Goal: Task Accomplishment & Management: Manage account settings

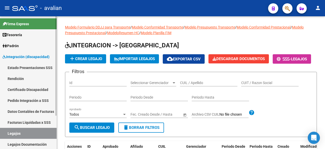
scroll to position [25, 0]
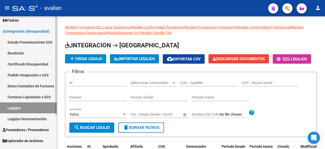
click at [14, 108] on link "Legajos" at bounding box center [28, 107] width 57 height 11
click at [200, 85] on input "CUIL / Apellido" at bounding box center [208, 83] width 57 height 4
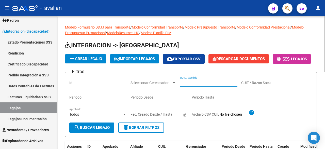
paste input "27176719058"
type input "27176719058"
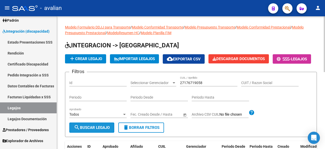
click at [104, 130] on span "search Buscar Legajo" at bounding box center [92, 127] width 36 height 5
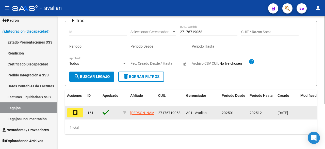
click at [74, 115] on mat-icon "assignment" at bounding box center [75, 112] width 6 height 6
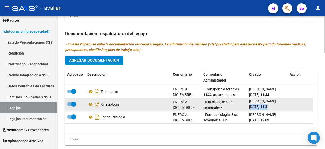
drag, startPoint x: 268, startPoint y: 107, endPoint x: 249, endPoint y: 107, distance: 18.6
click at [249, 107] on span "[DATE] 11:51" at bounding box center [259, 106] width 20 height 4
copy span "[DATE]"
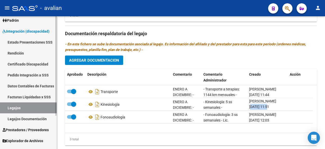
click at [16, 108] on link "Legajos" at bounding box center [28, 107] width 57 height 11
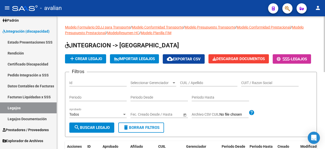
click at [195, 86] on div "CUIL / Apellido" at bounding box center [208, 81] width 57 height 10
paste input "27531372145"
type input "27531372145"
click at [94, 130] on span "search Buscar Legajo" at bounding box center [92, 127] width 36 height 5
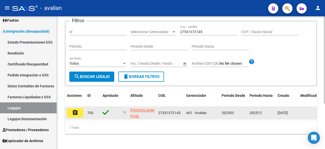
click at [73, 117] on button "assignment" at bounding box center [75, 112] width 16 height 9
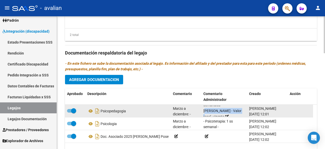
scroll to position [8, 0]
drag, startPoint x: 223, startPoint y: 106, endPoint x: 233, endPoint y: 104, distance: 10.3
click at [233, 104] on span "- Psicopedagogía: 2 ss semanales -[PERSON_NAME] - Valor resol. vigente." at bounding box center [223, 108] width 38 height 21
copy span "[PERSON_NAME]"
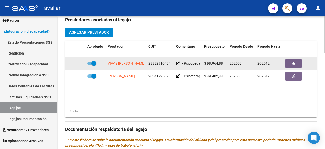
scroll to position [215, 0]
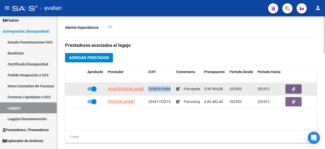
drag, startPoint x: 148, startPoint y: 82, endPoint x: 169, endPoint y: 83, distance: 20.3
click at [170, 87] on span "23382910494" at bounding box center [159, 89] width 22 height 4
copy span "23382910494"
click at [178, 87] on icon at bounding box center [178, 89] width 4 height 4
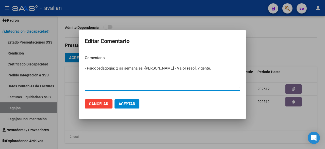
click at [105, 104] on span "Cancelar" at bounding box center [99, 103] width 20 height 5
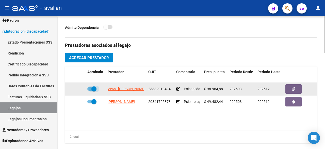
click at [88, 86] on label at bounding box center [91, 89] width 9 height 6
click at [90, 90] on input "checkbox" at bounding box center [90, 90] width 0 height 0
checkbox input "false"
click at [78, 87] on icon at bounding box center [78, 89] width 4 height 4
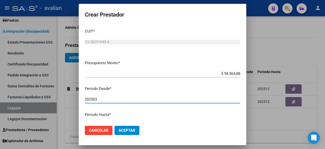
click at [99, 98] on input "202503" at bounding box center [163, 99] width 156 height 5
type input "202504"
click at [127, 134] on button "Aceptar" at bounding box center [127, 130] width 25 height 9
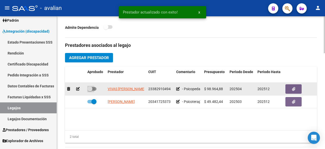
click at [95, 87] on span at bounding box center [91, 89] width 9 height 4
click at [90, 90] on input "checkbox" at bounding box center [90, 90] width 0 height 0
checkbox input "true"
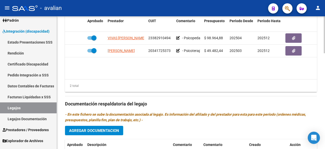
scroll to position [317, 0]
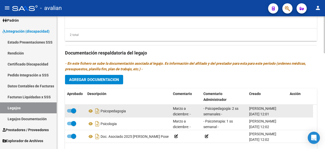
click at [70, 109] on span at bounding box center [71, 111] width 9 height 4
click at [70, 112] on input "checkbox" at bounding box center [69, 112] width 0 height 0
click at [130, 109] on icon at bounding box center [128, 111] width 4 height 4
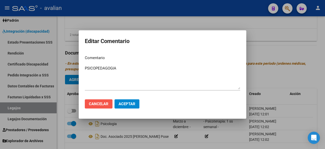
click at [102, 105] on span "Cancelar" at bounding box center [99, 103] width 20 height 5
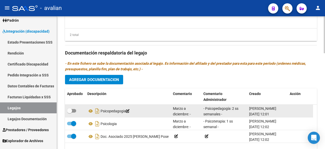
click at [74, 108] on label at bounding box center [71, 111] width 9 height 6
click at [70, 112] on input "checkbox" at bounding box center [69, 112] width 0 height 0
click at [67, 108] on label at bounding box center [71, 111] width 9 height 6
click at [69, 112] on input "checkbox" at bounding box center [69, 112] width 0 height 0
checkbox input "false"
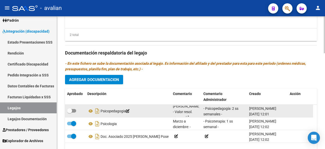
scroll to position [0, 0]
click at [196, 105] on div "Marzo a diciembre: - Psicopedagogía: 2 ss semanales -[PERSON_NAME] - Valor reso…" at bounding box center [186, 110] width 26 height 11
click at [229, 112] on icon at bounding box center [227, 114] width 4 height 4
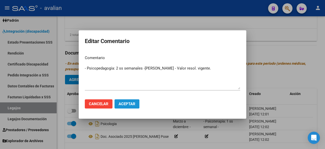
click at [126, 107] on button "Aceptar" at bounding box center [127, 103] width 25 height 9
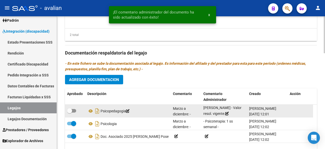
click at [178, 105] on div "Marzo a diciembre: - Psicopedagogía: 2 ss semanales -[PERSON_NAME] - Valor reso…" at bounding box center [186, 110] width 26 height 11
click at [178, 106] on span "Marzo a diciembre: - Psicopedagogía: 2 ss semanales -[PERSON_NAME] - Valor reso…" at bounding box center [186, 125] width 27 height 39
click at [130, 109] on icon at bounding box center [128, 111] width 4 height 4
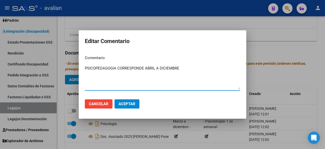
type textarea "PSICOPEDAGOGIA CORRESPONDE ABRIL A DICIEMBRE"
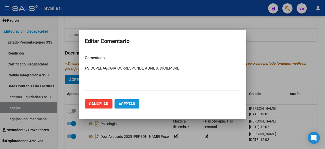
click at [130, 106] on span "Aceptar" at bounding box center [127, 103] width 17 height 5
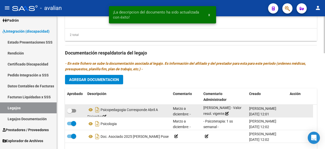
click at [75, 109] on span at bounding box center [71, 111] width 9 height 4
click at [70, 112] on input "checkbox" at bounding box center [69, 112] width 0 height 0
checkbox input "true"
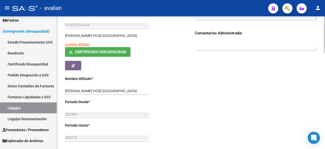
scroll to position [0, 0]
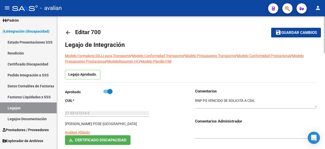
click at [266, 98] on textarea at bounding box center [256, 103] width 122 height 10
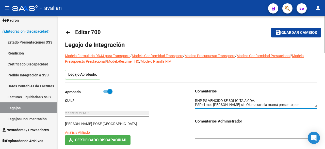
scroll to position [4, 0]
click at [308, 29] on button "save Guardar cambios" at bounding box center [296, 32] width 50 height 9
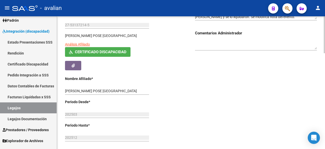
scroll to position [37, 0]
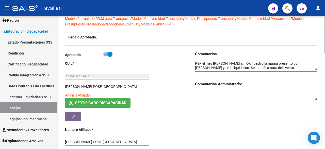
click at [199, 66] on textarea at bounding box center [256, 66] width 122 height 10
click at [211, 68] on textarea at bounding box center [256, 66] width 122 height 10
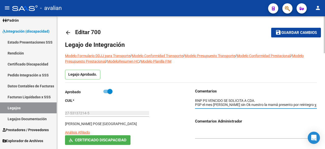
type textarea "RNP PS VENCIDO SE SOLICITA A CDA. PSP el mes [PERSON_NAME] sin Ok nuestro la ma…"
click at [301, 35] on button "save Guardar cambios" at bounding box center [296, 32] width 50 height 9
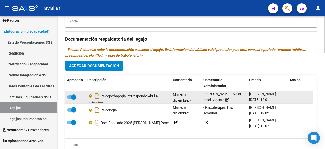
drag, startPoint x: 267, startPoint y: 94, endPoint x: 249, endPoint y: 95, distance: 18.8
click at [249, 95] on datatable-body-cell "[PERSON_NAME] [DATE] 12:01" at bounding box center [267, 97] width 41 height 12
copy span "[DATE]"
